Goal: Find specific page/section: Find specific page/section

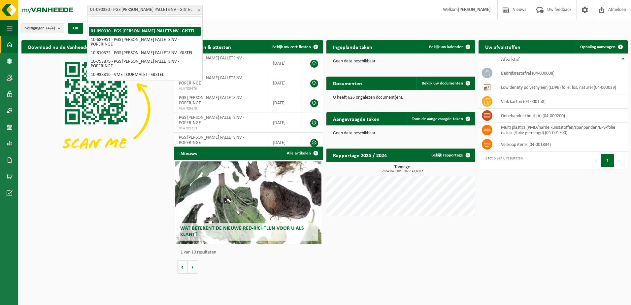
click at [152, 8] on span "01-090330 - PGS DE BACKER PALLETS NV - GISTEL" at bounding box center [144, 9] width 115 height 9
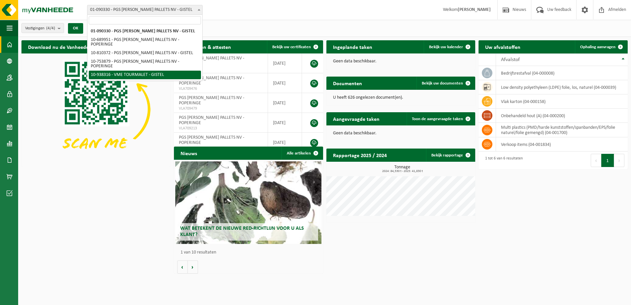
select select "137904"
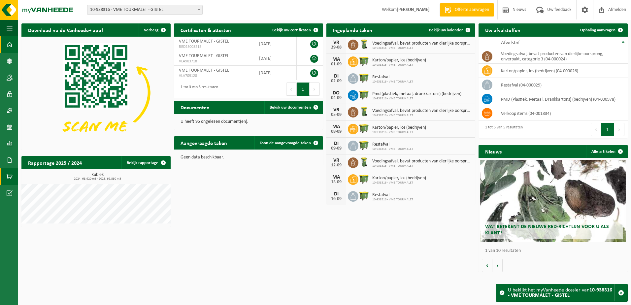
click at [10, 176] on span at bounding box center [10, 176] width 6 height 17
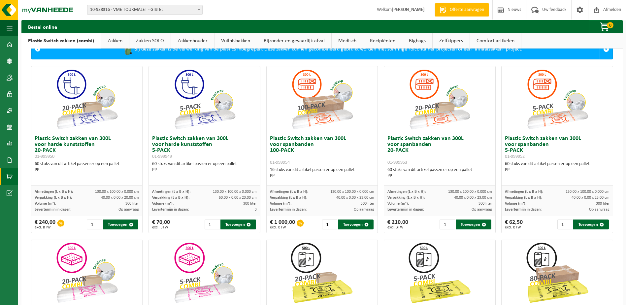
scroll to position [17, 0]
